Goal: Task Accomplishment & Management: Manage account settings

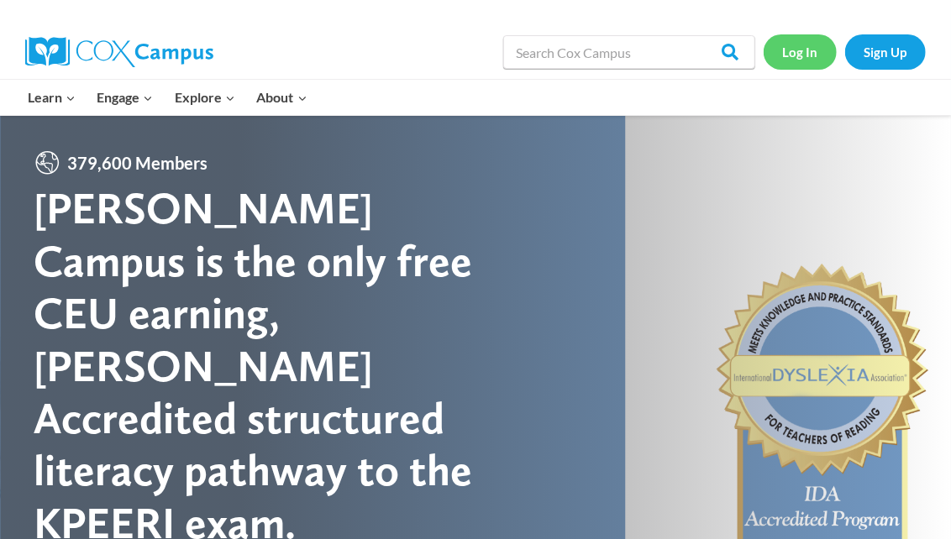
click at [804, 57] on link "Log In" at bounding box center [800, 51] width 73 height 34
click at [887, 66] on link "Sign Up" at bounding box center [885, 51] width 81 height 34
